Goal: Information Seeking & Learning: Learn about a topic

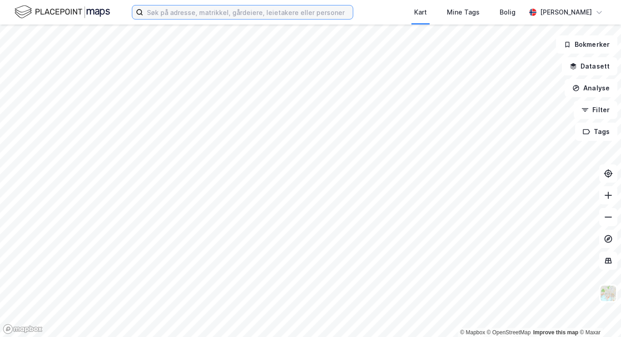
click at [157, 10] on input at bounding box center [247, 12] width 209 height 14
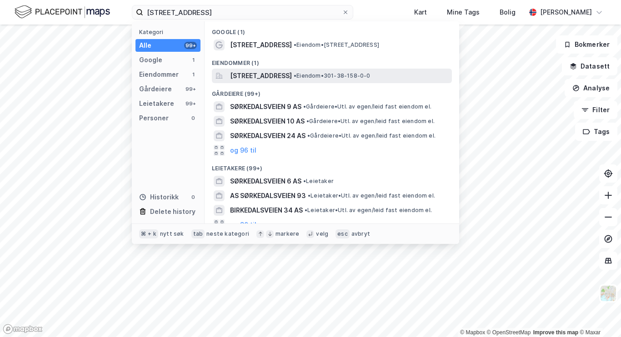
click at [242, 78] on span "[STREET_ADDRESS]" at bounding box center [261, 75] width 62 height 11
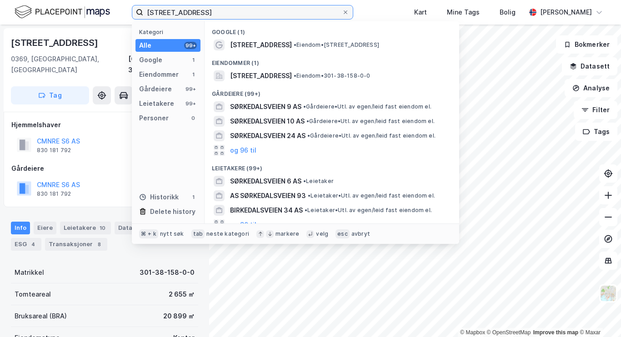
click at [184, 9] on input "[STREET_ADDRESS]" at bounding box center [242, 12] width 199 height 14
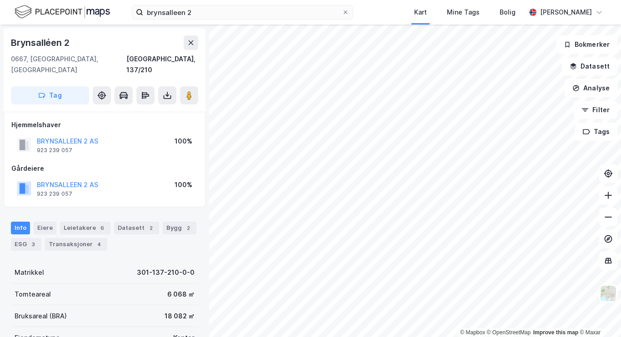
scroll to position [30, 0]
click at [190, 11] on input "brynsalleen 2" at bounding box center [242, 12] width 199 height 14
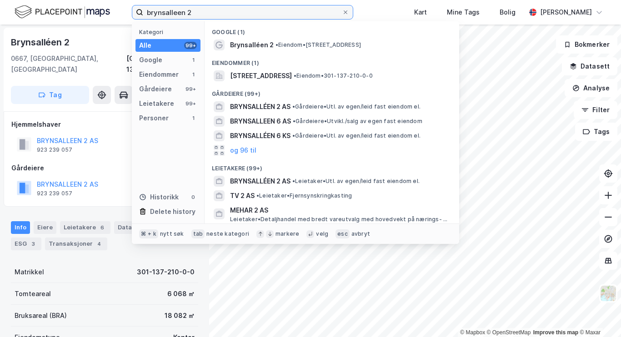
paste input "992293977"
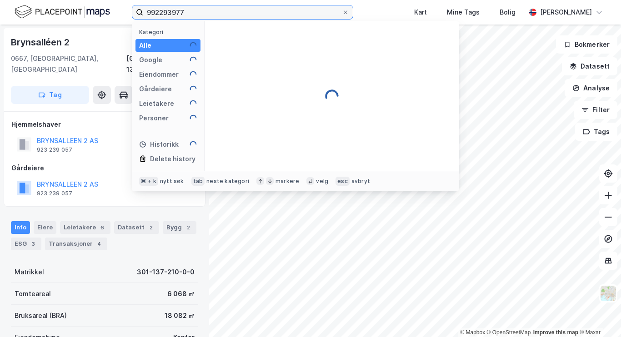
type input "992293977"
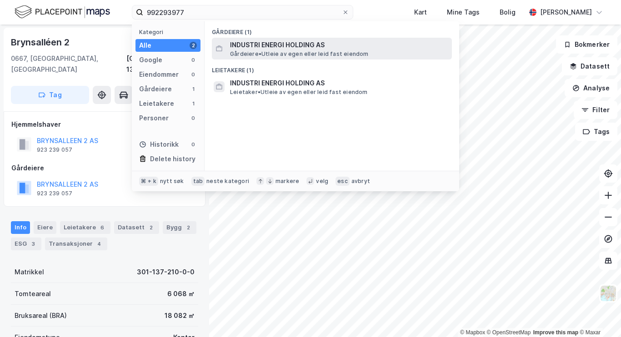
click at [242, 45] on span "INDUSTRI ENERGI HOLDING AS" at bounding box center [339, 45] width 218 height 11
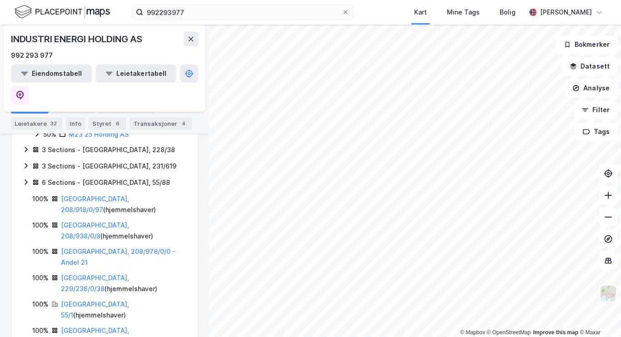
scroll to position [208, 0]
click at [24, 179] on icon at bounding box center [25, 182] width 7 height 7
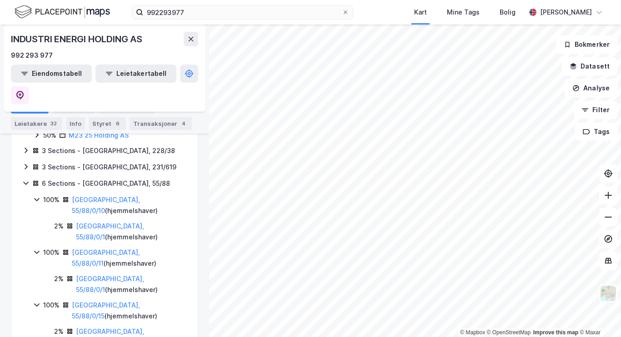
click at [24, 182] on icon at bounding box center [25, 183] width 5 height 3
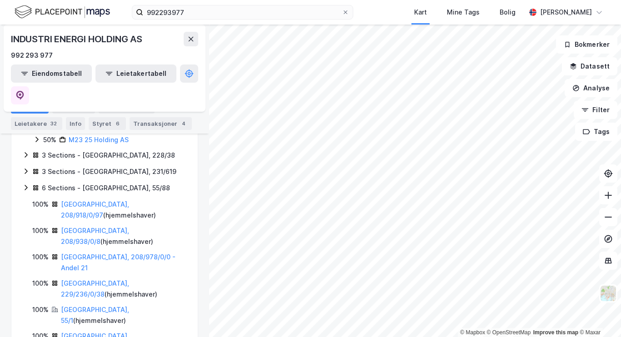
scroll to position [186, 0]
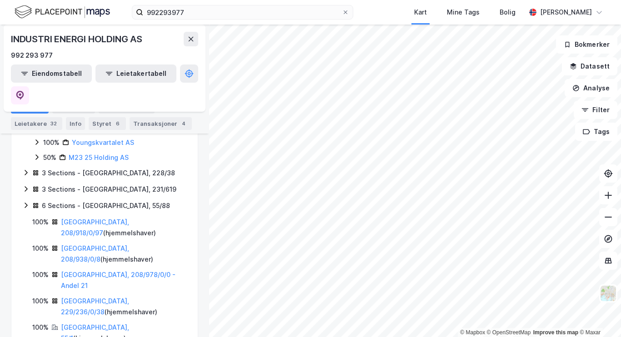
click at [27, 185] on icon at bounding box center [25, 188] width 7 height 7
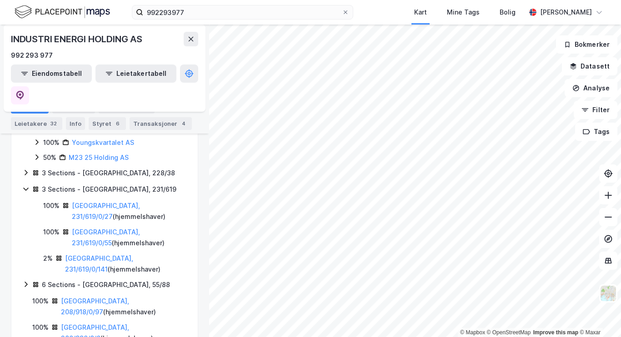
click at [27, 185] on icon at bounding box center [25, 188] width 7 height 7
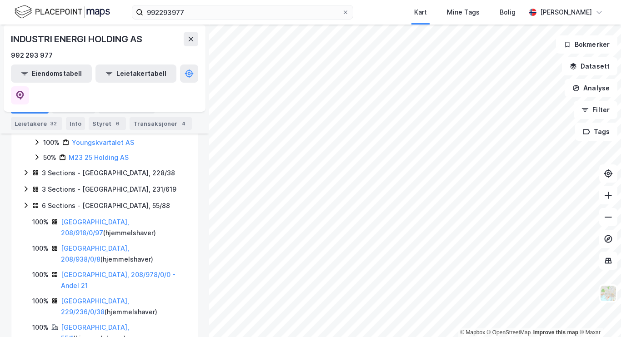
click at [27, 169] on icon at bounding box center [25, 172] width 7 height 7
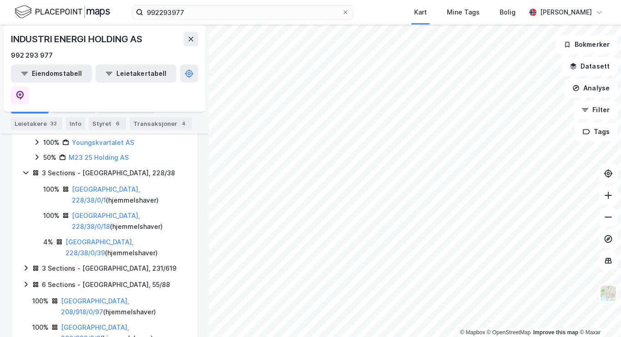
click at [27, 169] on icon at bounding box center [25, 172] width 7 height 7
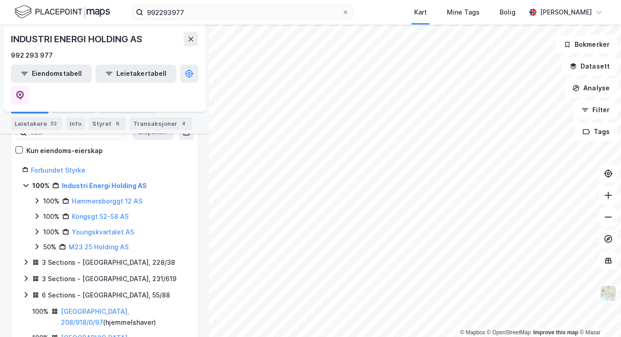
scroll to position [79, 0]
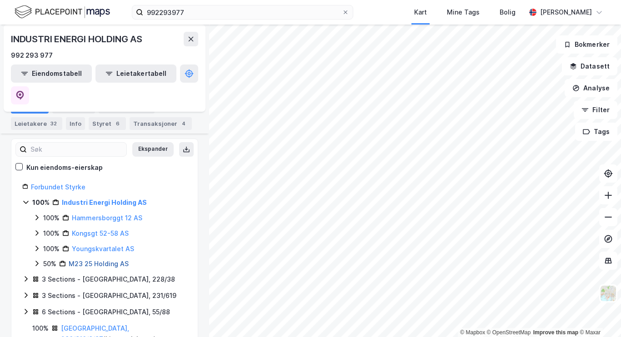
click at [77, 260] on link "M23 25 Holding AS" at bounding box center [99, 264] width 60 height 8
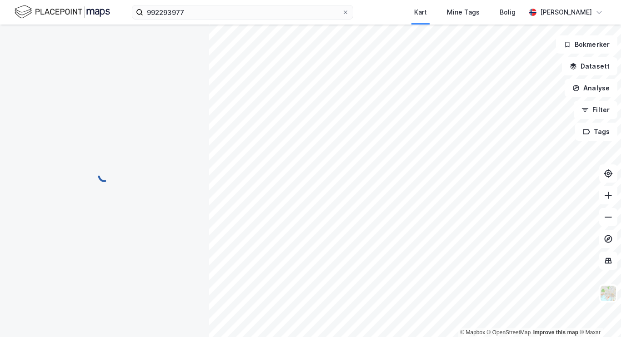
scroll to position [0, 0]
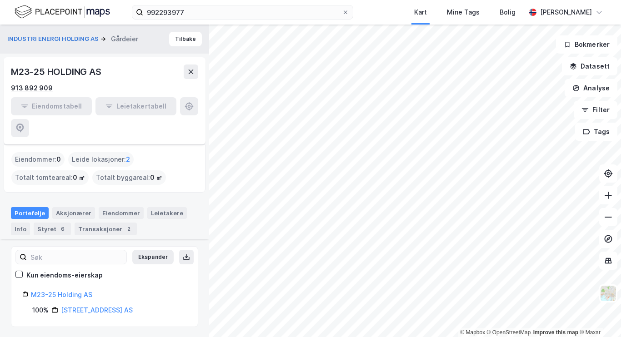
click at [40, 88] on div "913 892 909" at bounding box center [32, 88] width 42 height 11
click at [189, 40] on button "Tilbake" at bounding box center [185, 39] width 33 height 15
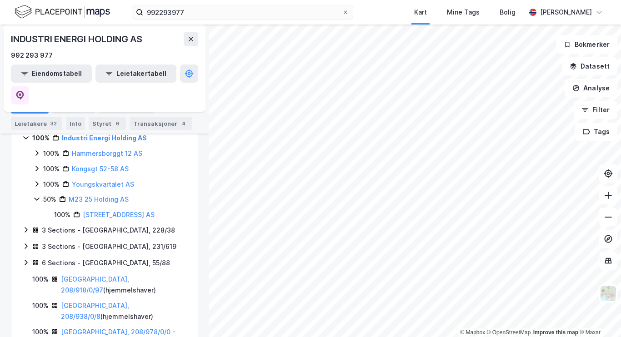
scroll to position [144, 0]
click at [30, 224] on div "3 Sections - [GEOGRAPHIC_DATA], 228/38" at bounding box center [104, 230] width 164 height 12
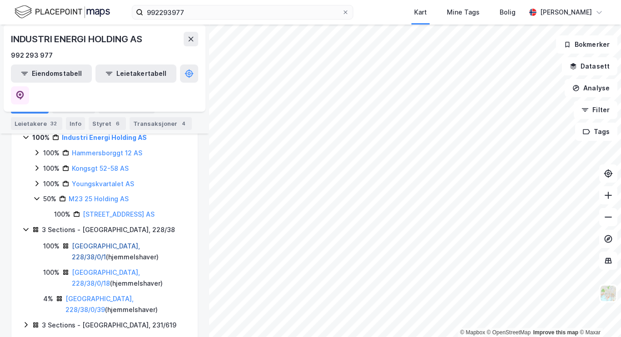
click at [92, 242] on link "[GEOGRAPHIC_DATA], 228/38/0/1" at bounding box center [106, 251] width 68 height 19
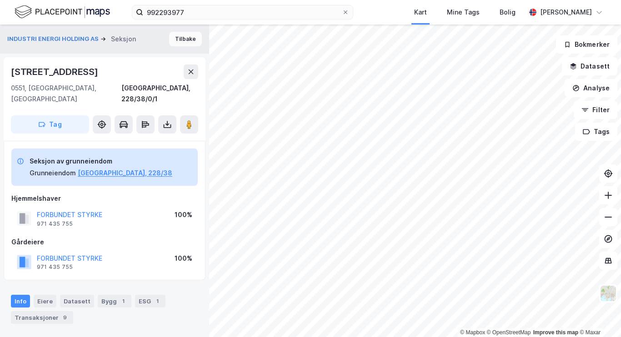
click at [185, 37] on button "Tilbake" at bounding box center [185, 39] width 33 height 15
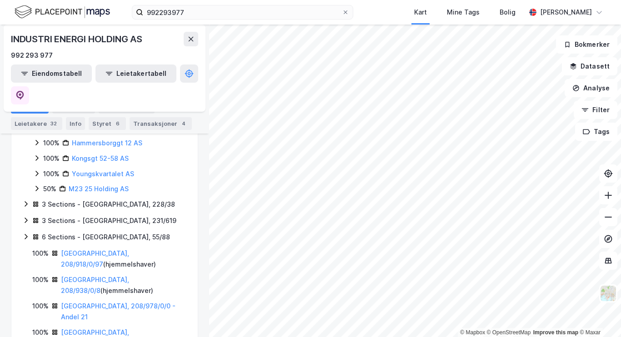
scroll to position [175, 0]
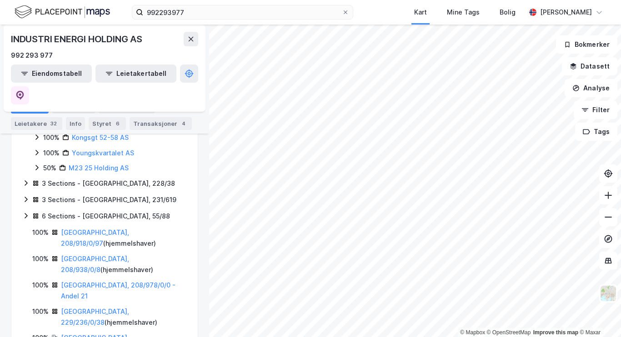
click at [65, 211] on div "6 Sections - [GEOGRAPHIC_DATA], 55/88" at bounding box center [106, 216] width 128 height 11
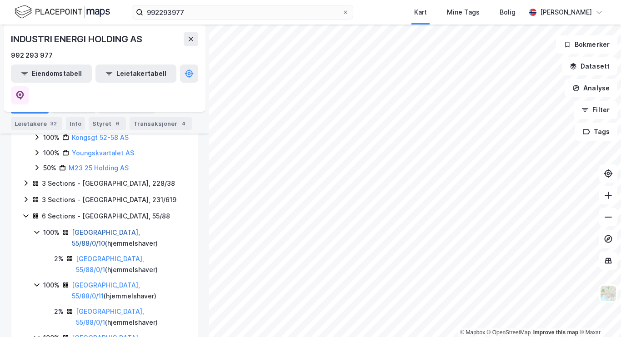
click at [100, 229] on link "[GEOGRAPHIC_DATA], 55/88/0/10" at bounding box center [106, 238] width 68 height 19
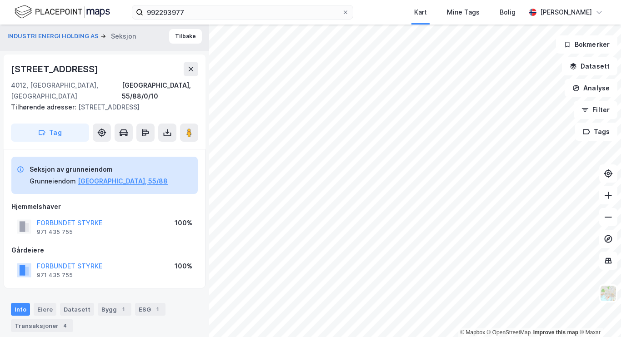
scroll to position [0, 0]
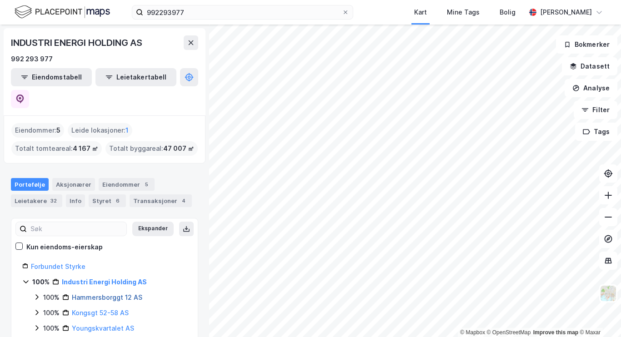
click at [93, 293] on link "Hammersborggt 12 AS" at bounding box center [107, 297] width 70 height 8
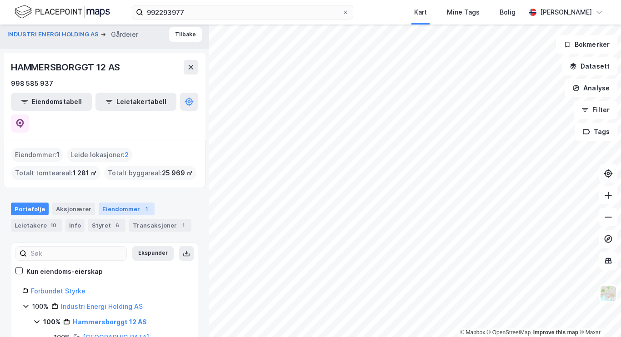
scroll to position [6, 0]
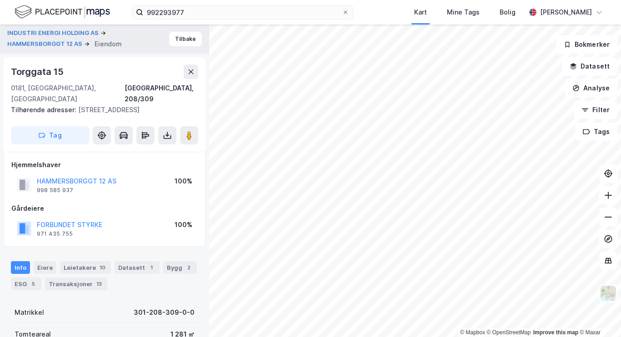
scroll to position [0, 0]
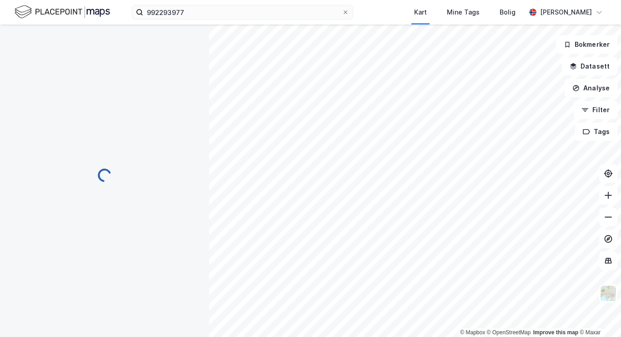
scroll to position [0, 0]
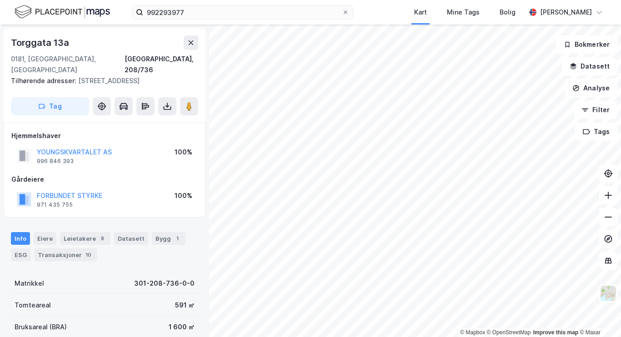
scroll to position [0, 0]
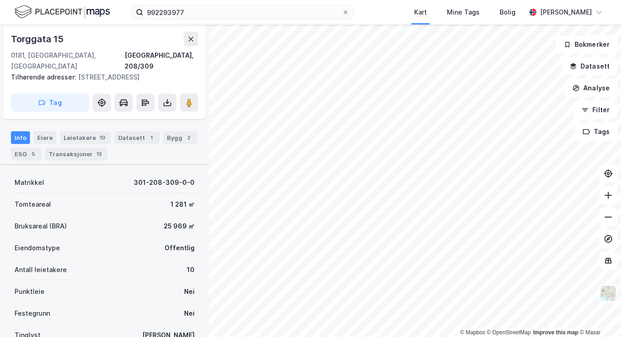
scroll to position [101, 0]
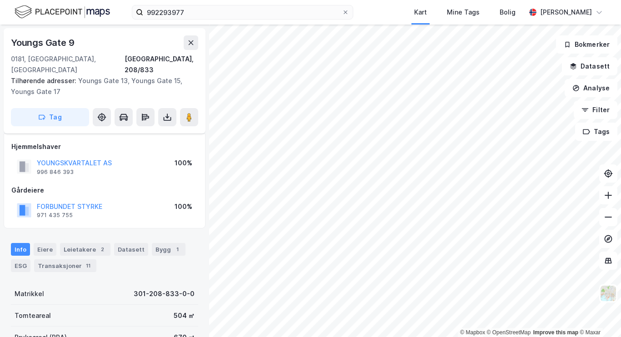
scroll to position [101, 0]
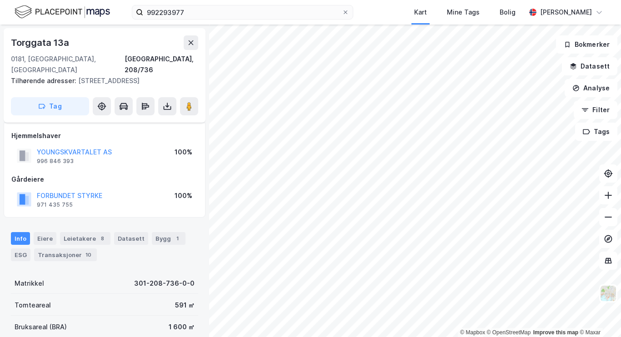
scroll to position [101, 0]
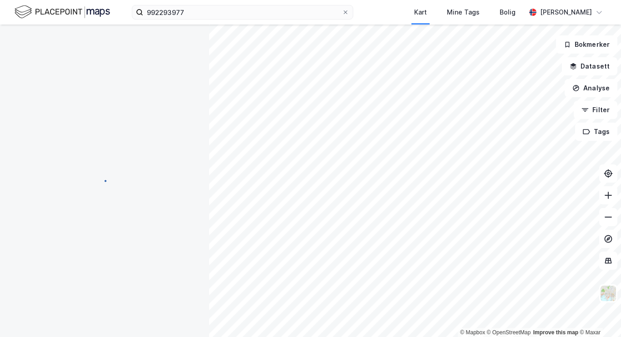
scroll to position [101, 0]
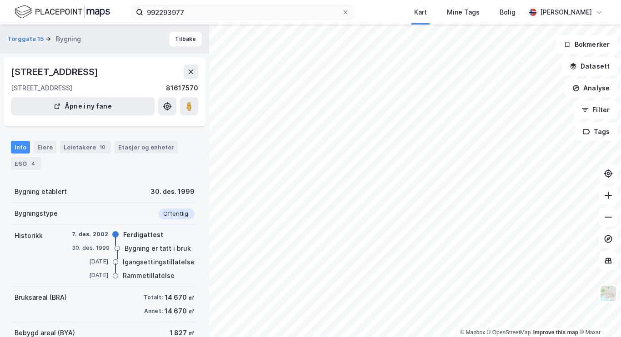
scroll to position [84, 0]
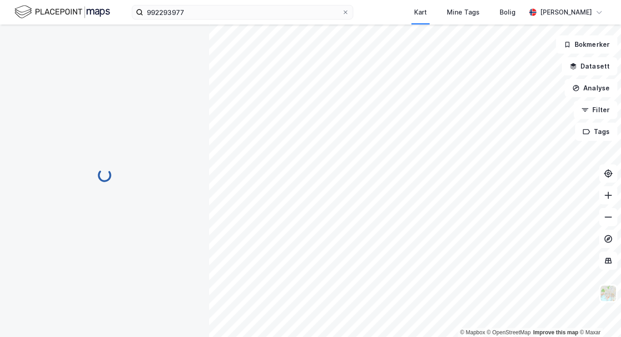
scroll to position [84, 0]
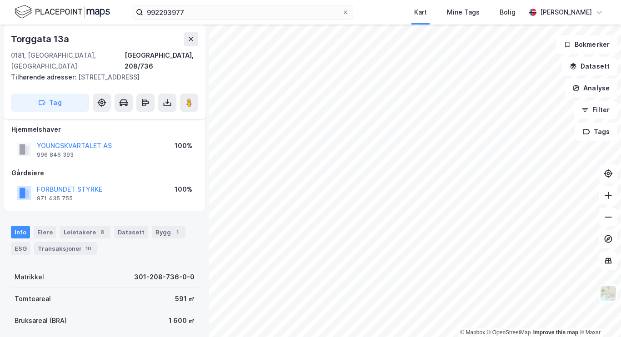
scroll to position [7, 0]
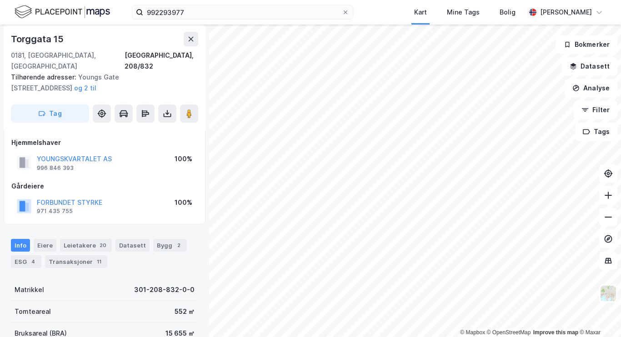
scroll to position [0, 0]
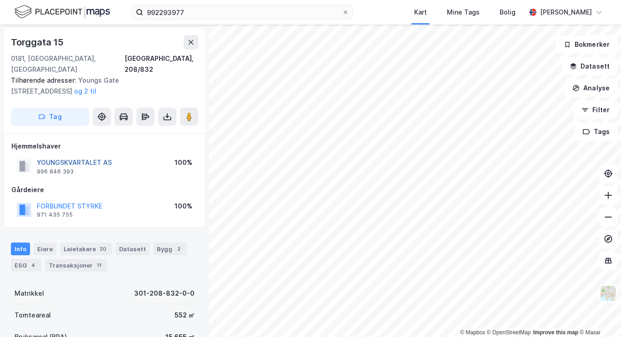
click at [0, 0] on button "YOUNGSKVARTALET AS" at bounding box center [0, 0] width 0 height 0
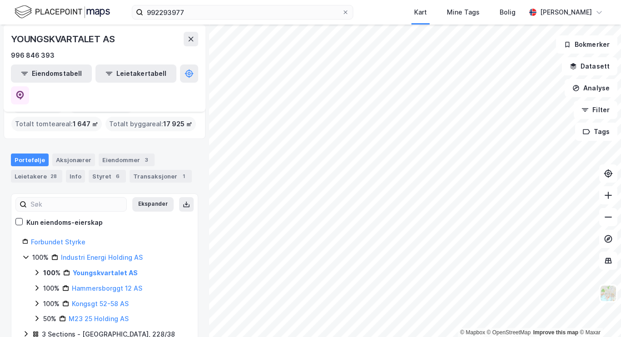
scroll to position [57, 0]
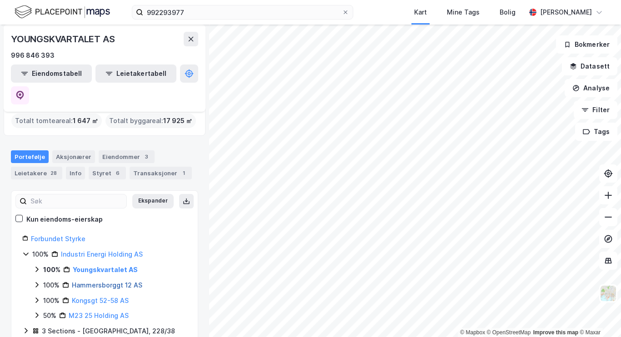
click at [105, 281] on link "Hammersborggt 12 AS" at bounding box center [107, 285] width 70 height 8
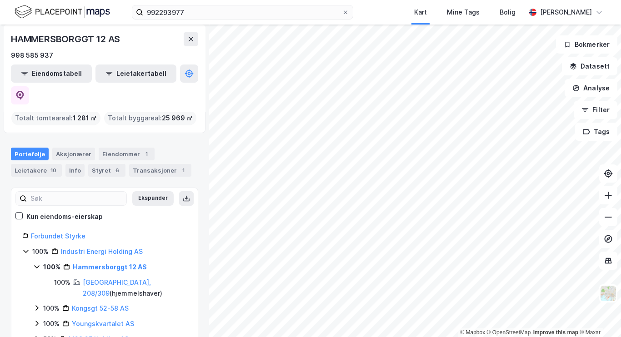
scroll to position [4, 0]
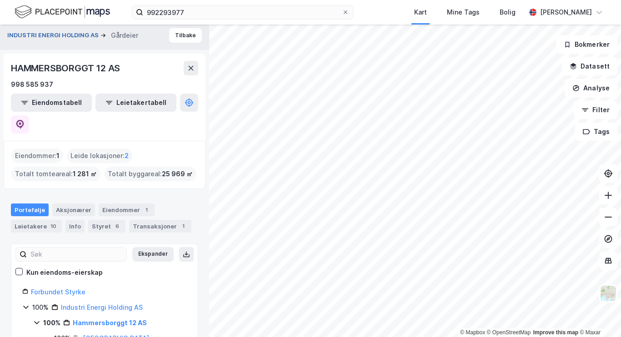
click at [65, 37] on button "INDUSTRI ENERGI HOLDING AS" at bounding box center [53, 35] width 93 height 9
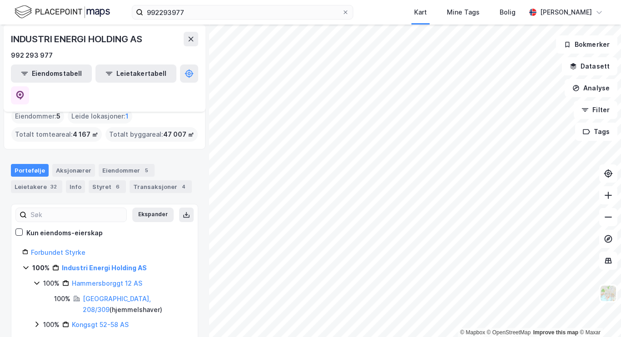
scroll to position [1, 0]
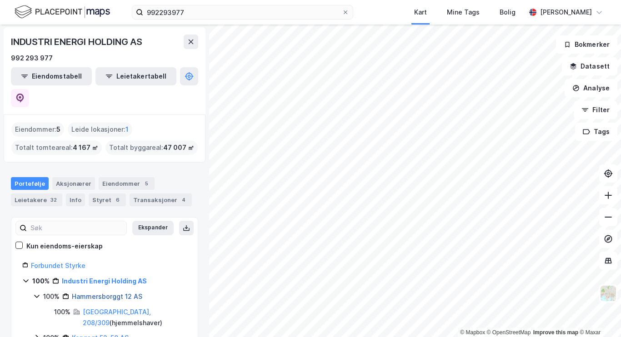
click at [94, 293] on link "Hammersborggt 12 AS" at bounding box center [107, 297] width 70 height 8
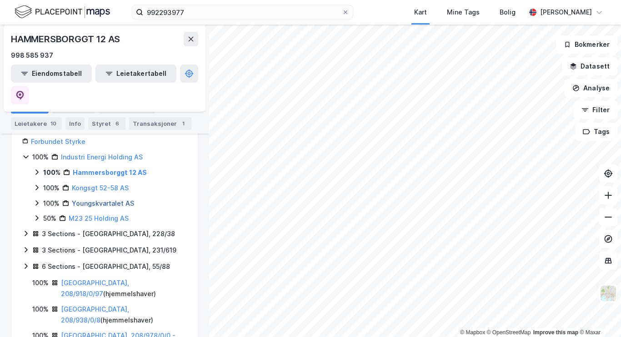
scroll to position [133, 0]
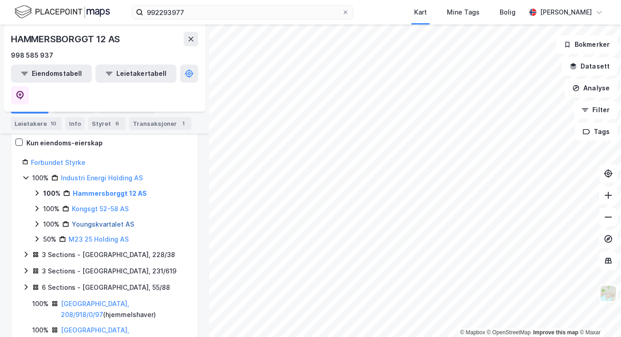
click at [91, 204] on div "Kongsgt 52-58 AS" at bounding box center [100, 209] width 57 height 11
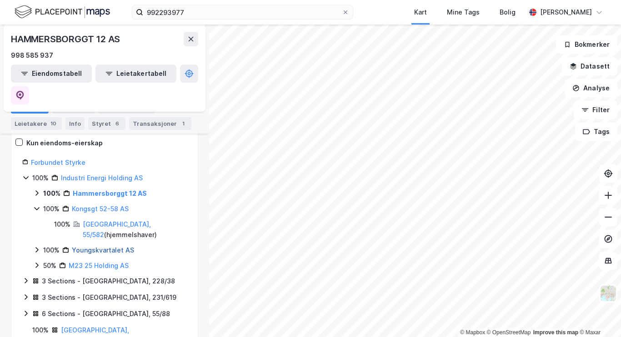
click at [92, 246] on link "Youngskvartalet AS" at bounding box center [103, 250] width 62 height 8
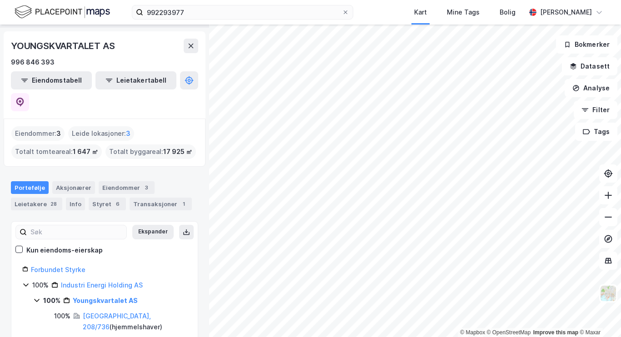
scroll to position [30, 0]
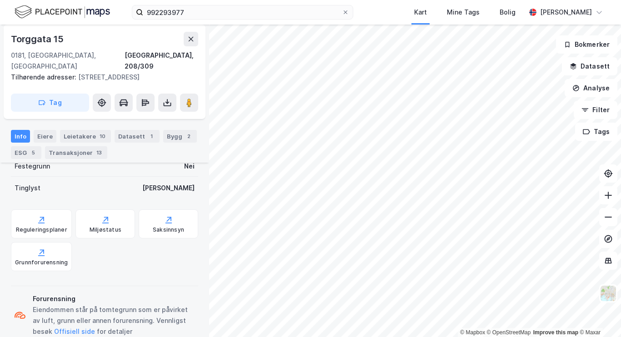
scroll to position [245, 0]
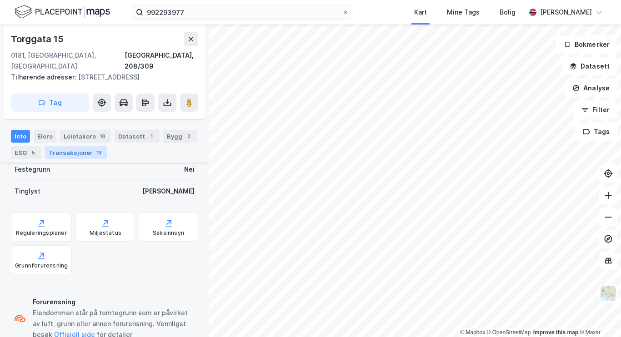
click at [69, 154] on div "Transaksjoner 13" at bounding box center [76, 152] width 62 height 13
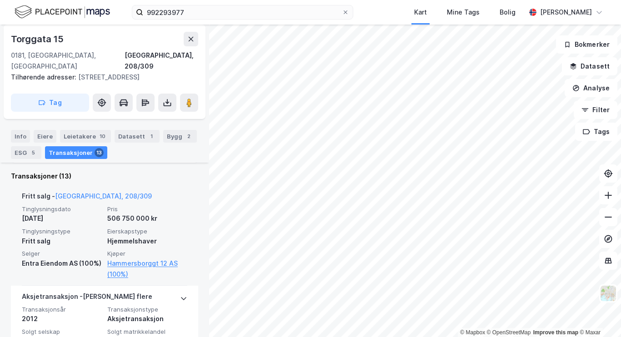
scroll to position [243, 0]
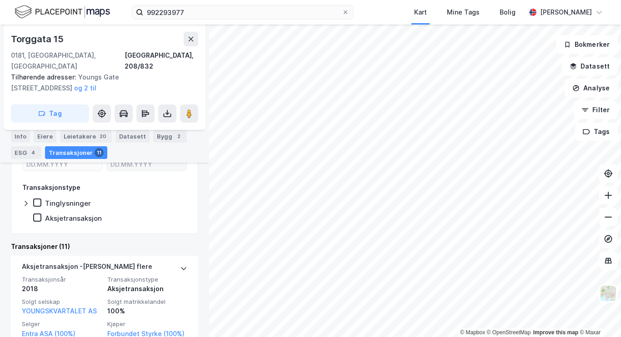
scroll to position [216, 0]
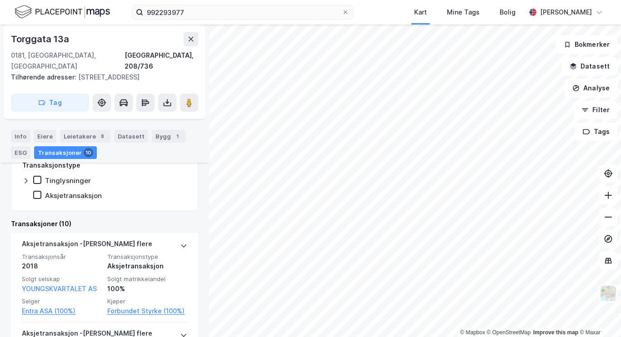
scroll to position [238, 0]
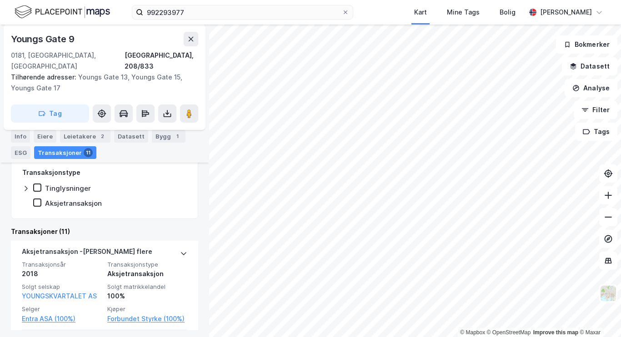
scroll to position [169, 0]
